Goal: Navigation & Orientation: Find specific page/section

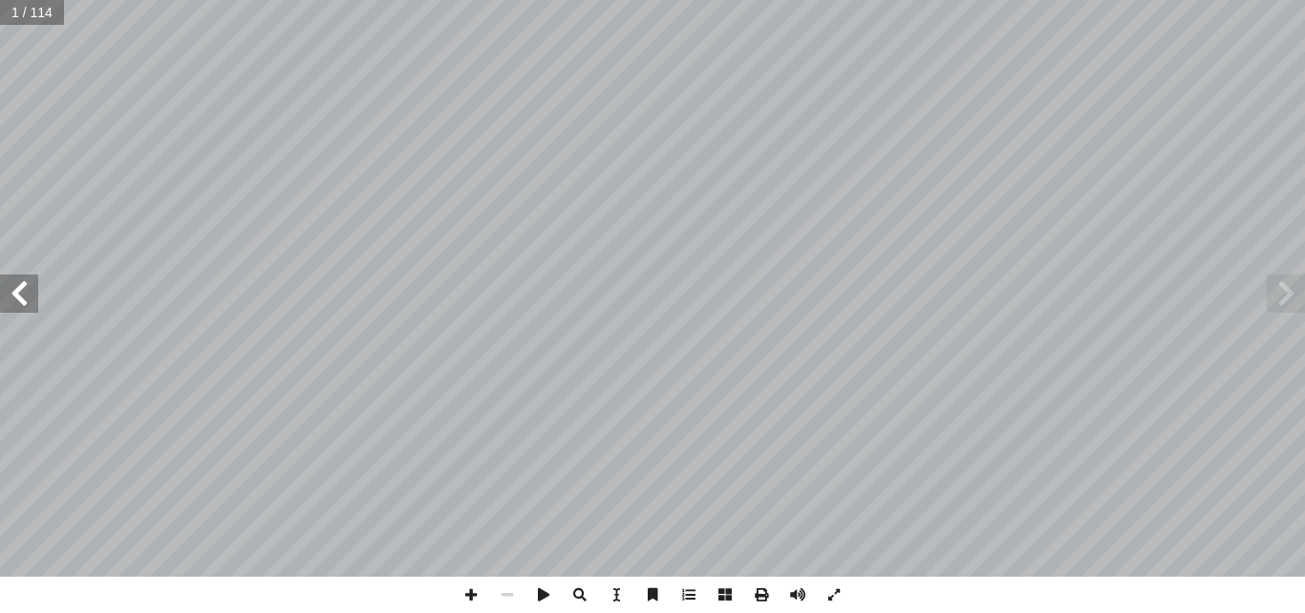
click at [1290, 297] on span at bounding box center [1286, 293] width 38 height 38
click at [25, 302] on span at bounding box center [19, 293] width 38 height 38
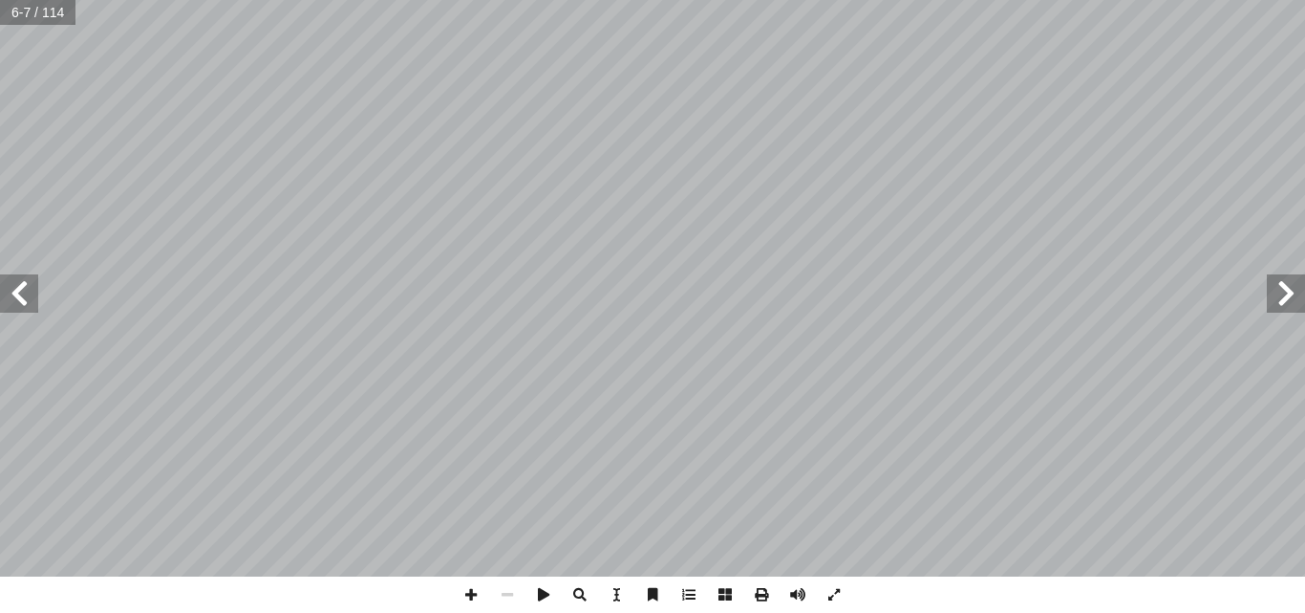
click at [25, 302] on span at bounding box center [19, 293] width 38 height 38
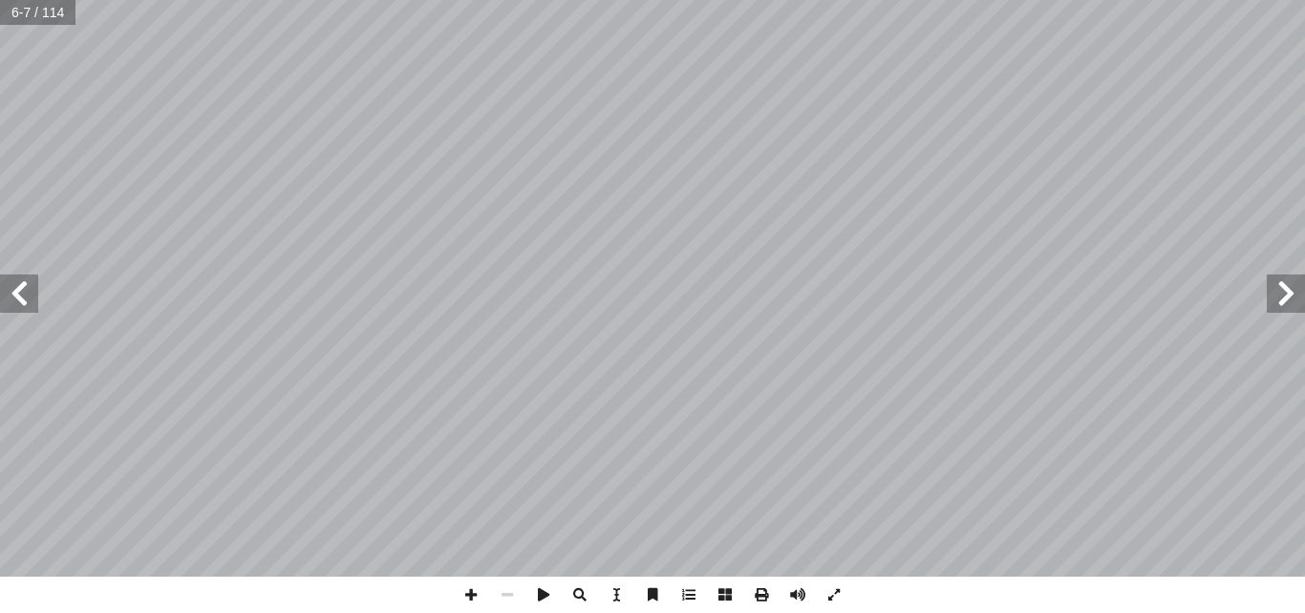
click at [25, 302] on span at bounding box center [19, 293] width 38 height 38
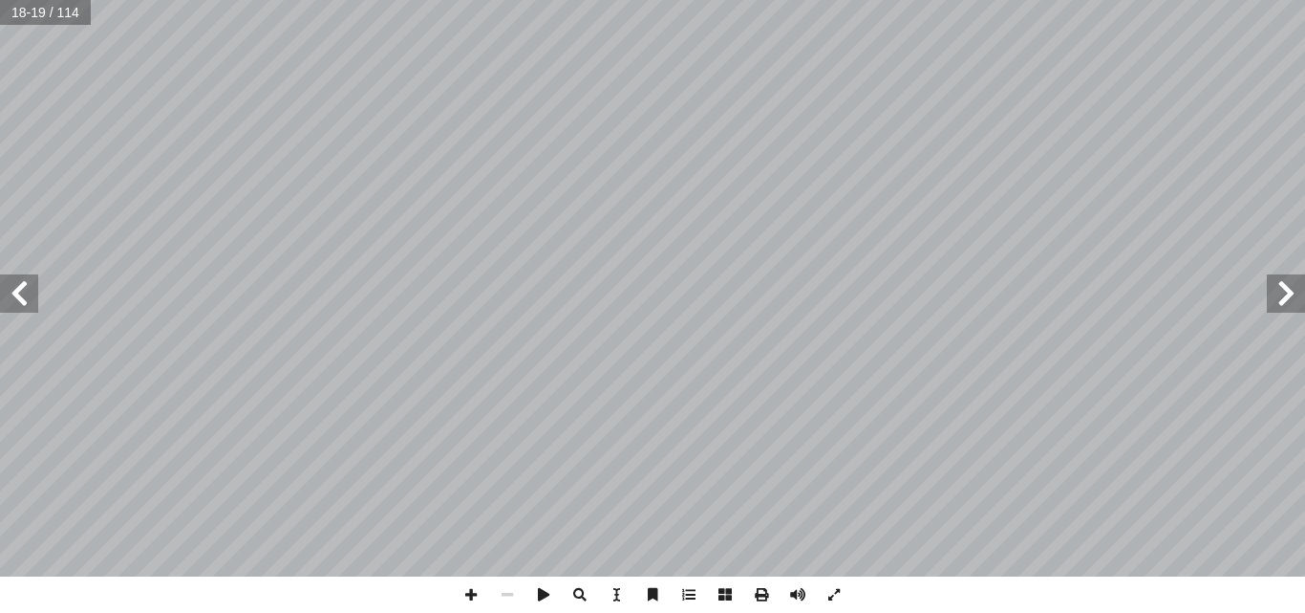
click at [25, 302] on span at bounding box center [19, 293] width 38 height 38
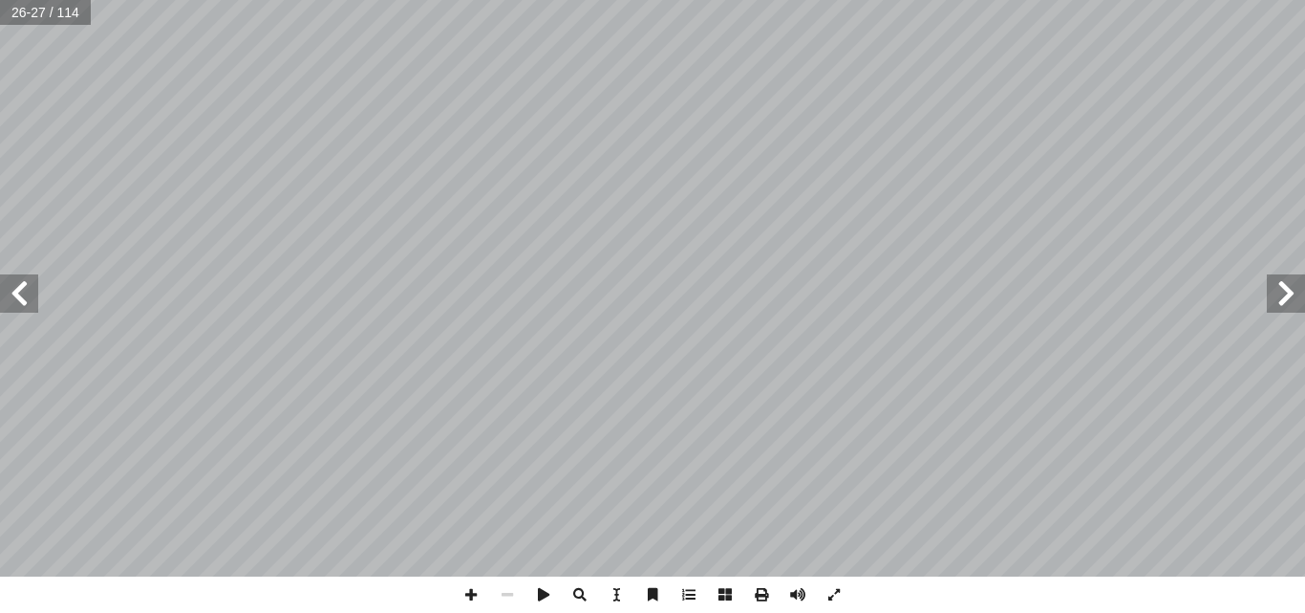
click at [25, 302] on span at bounding box center [19, 293] width 38 height 38
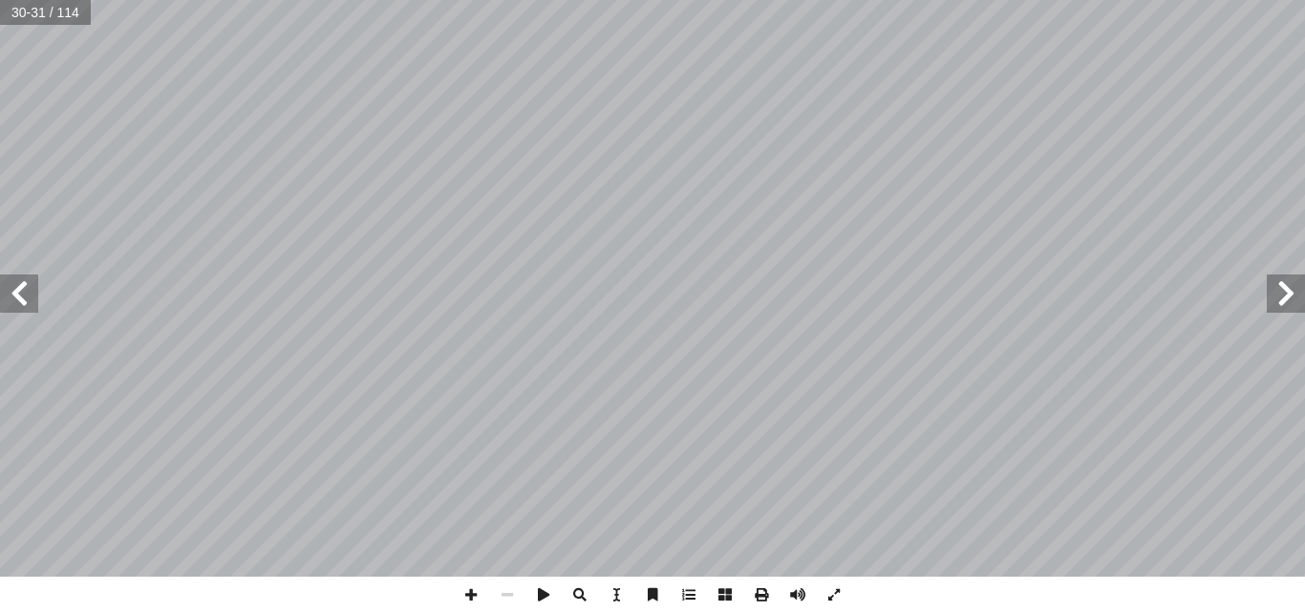
click at [25, 302] on span at bounding box center [19, 293] width 38 height 38
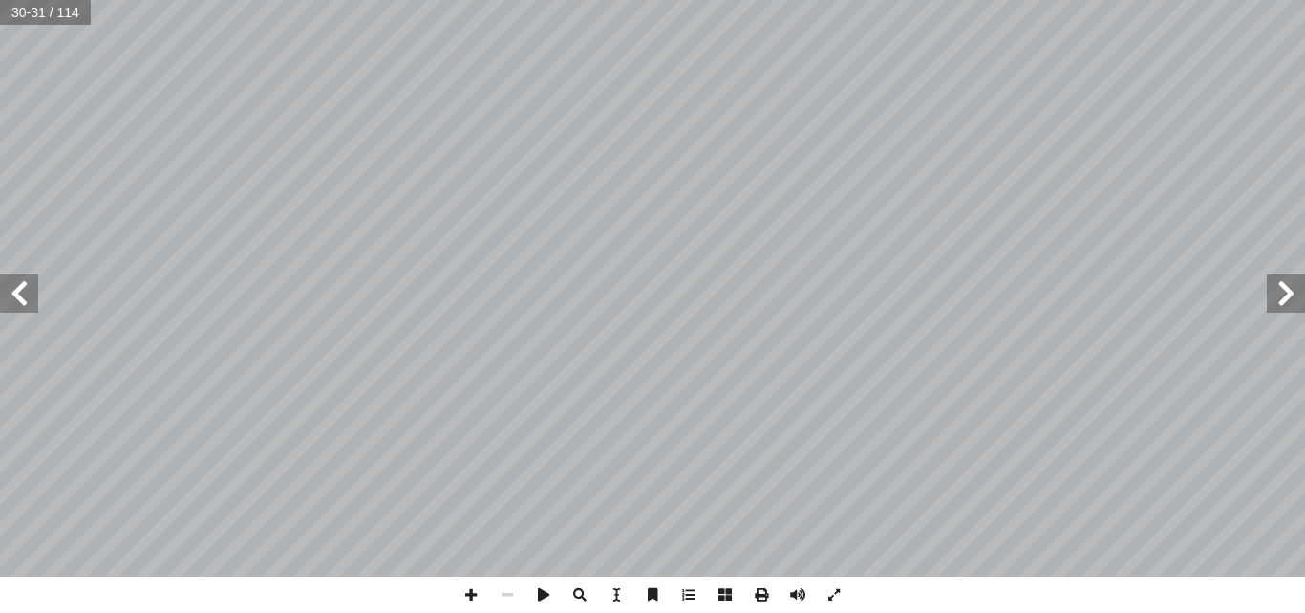
click at [25, 302] on span at bounding box center [19, 293] width 38 height 38
click at [469, 592] on span at bounding box center [471, 594] width 36 height 36
click at [504, 588] on span at bounding box center [507, 594] width 36 height 36
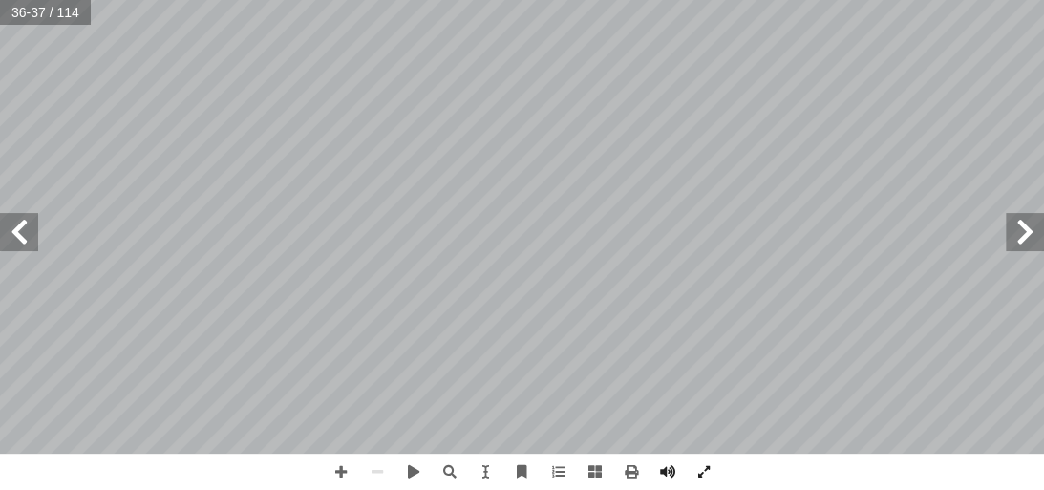
click at [35, 230] on span at bounding box center [19, 232] width 38 height 38
click at [29, 232] on span at bounding box center [19, 232] width 38 height 38
click at [374, 470] on span at bounding box center [377, 472] width 36 height 36
